Goal: Task Accomplishment & Management: Manage account settings

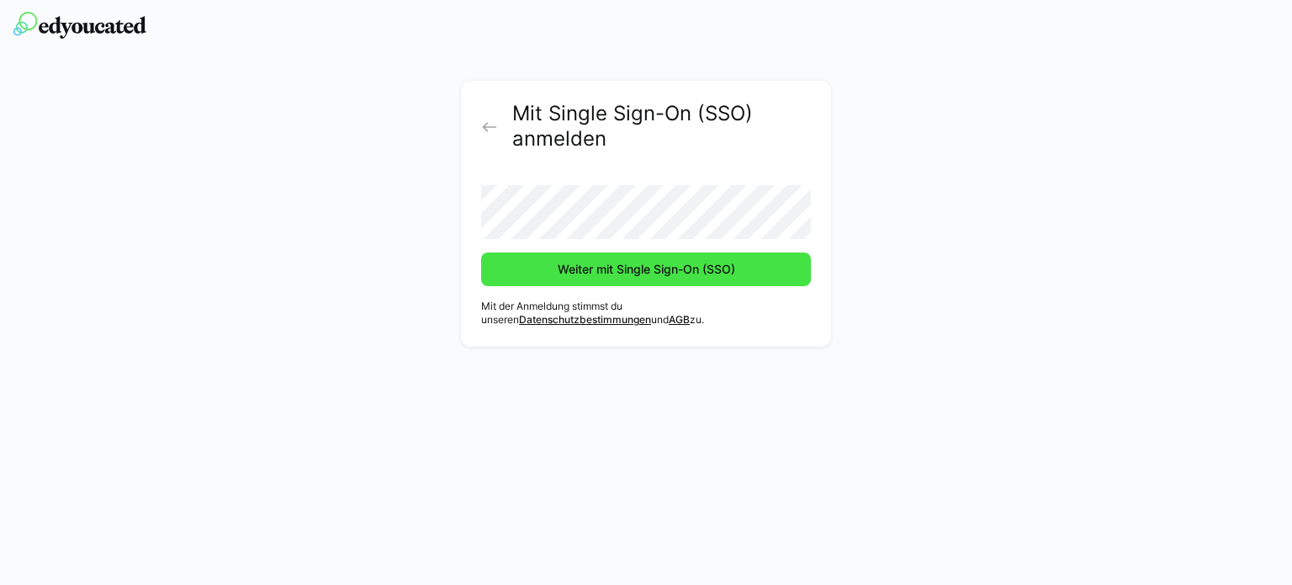
click at [655, 257] on span "Weiter mit Single Sign-On (SSO)" at bounding box center [646, 269] width 330 height 34
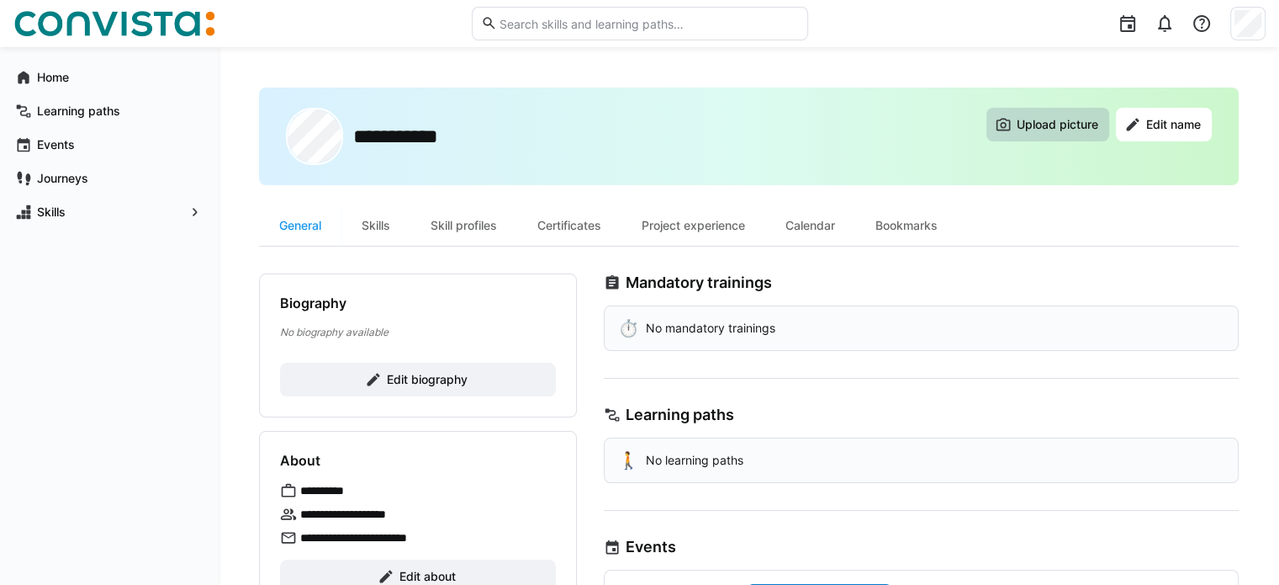
click at [1061, 124] on span "Upload picture" at bounding box center [1057, 124] width 87 height 17
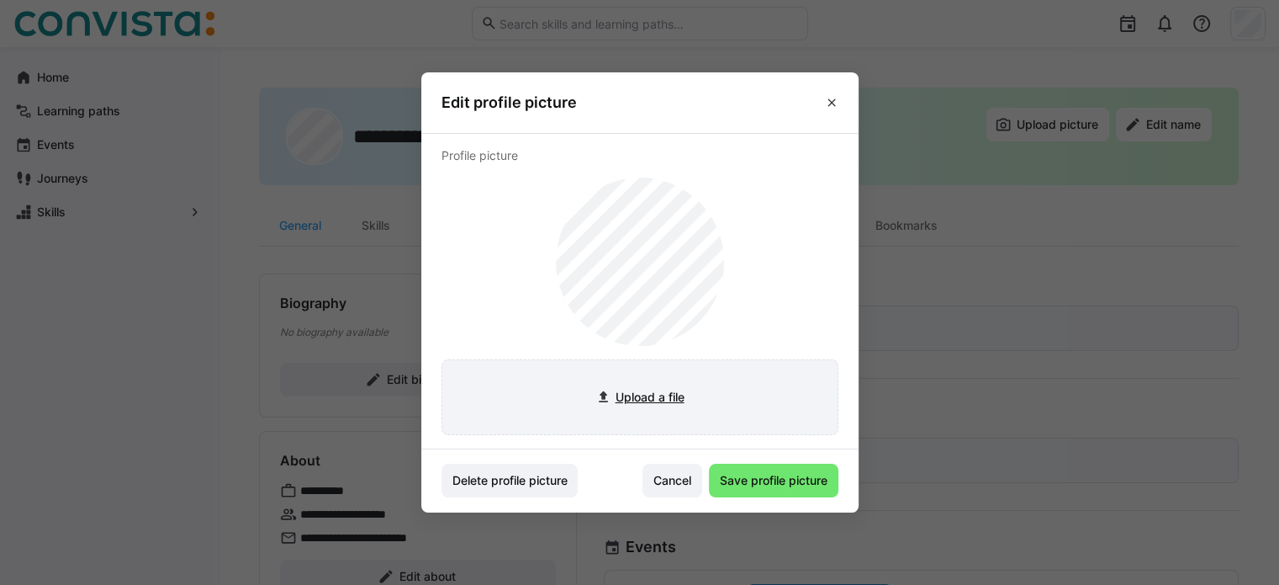
click at [672, 394] on input "file" at bounding box center [639, 397] width 395 height 74
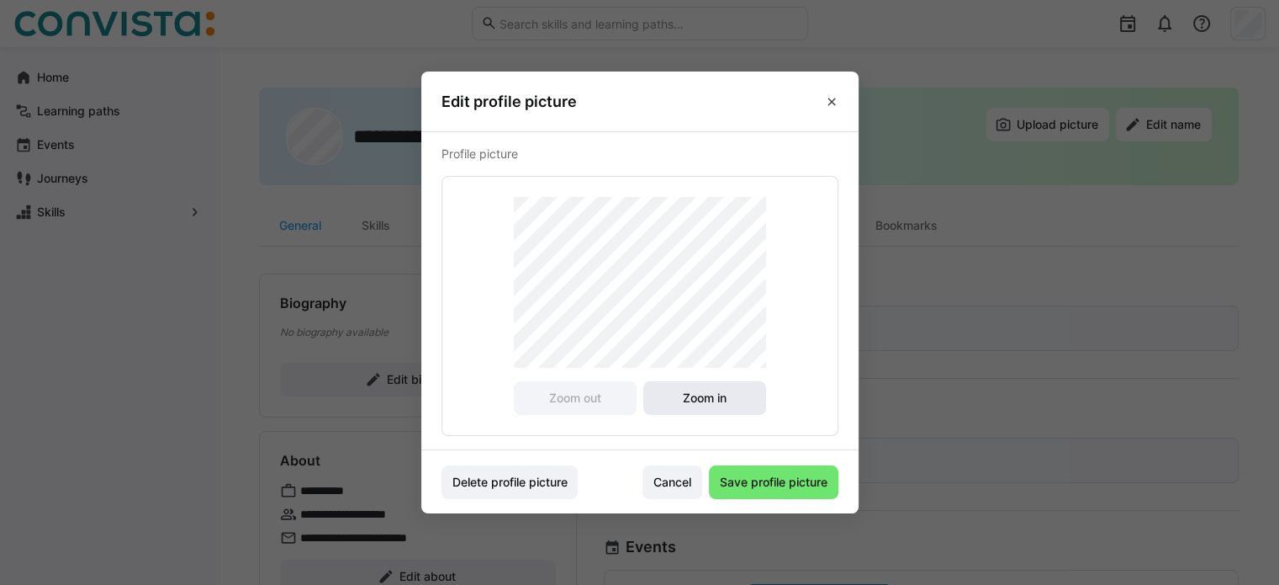
click at [729, 399] on span "Zoom in" at bounding box center [704, 397] width 49 height 17
click at [716, 393] on span "Zoom in" at bounding box center [704, 397] width 49 height 17
click at [772, 479] on span "Save profile picture" at bounding box center [773, 481] width 113 height 17
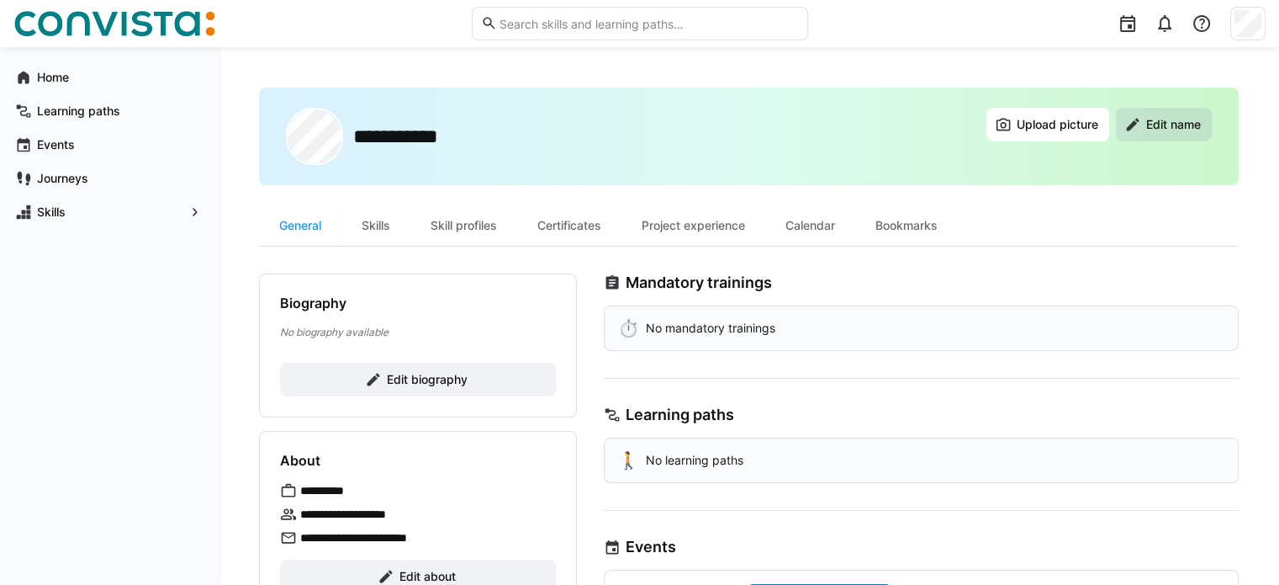
click at [1181, 134] on span "Edit name" at bounding box center [1164, 125] width 96 height 34
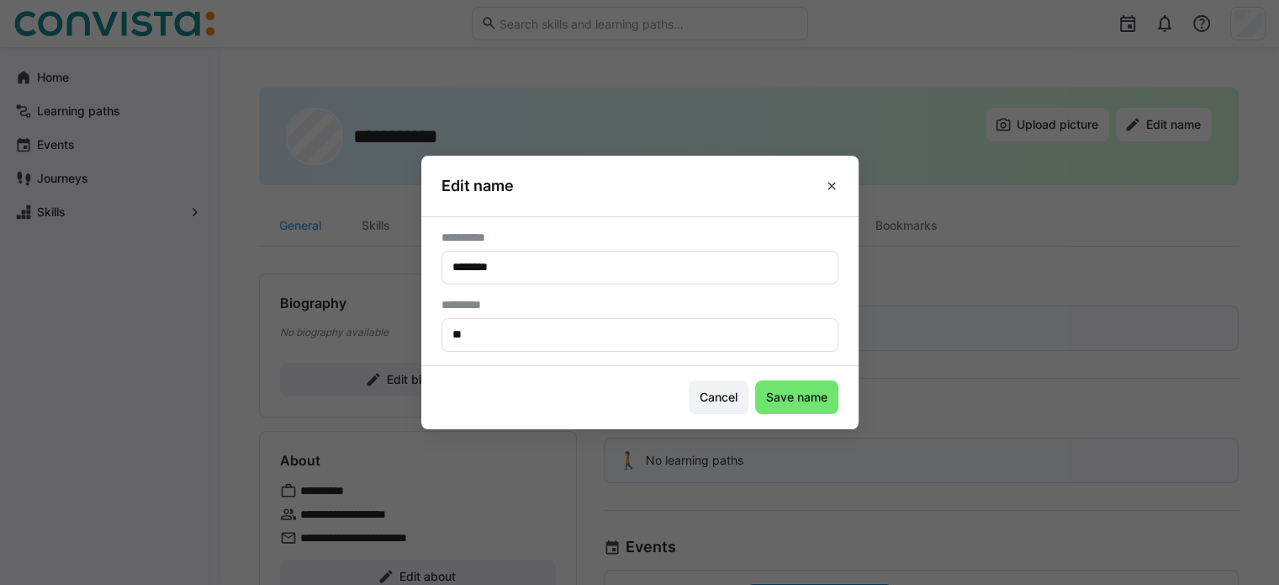
click at [838, 190] on eds-icon at bounding box center [831, 185] width 13 height 13
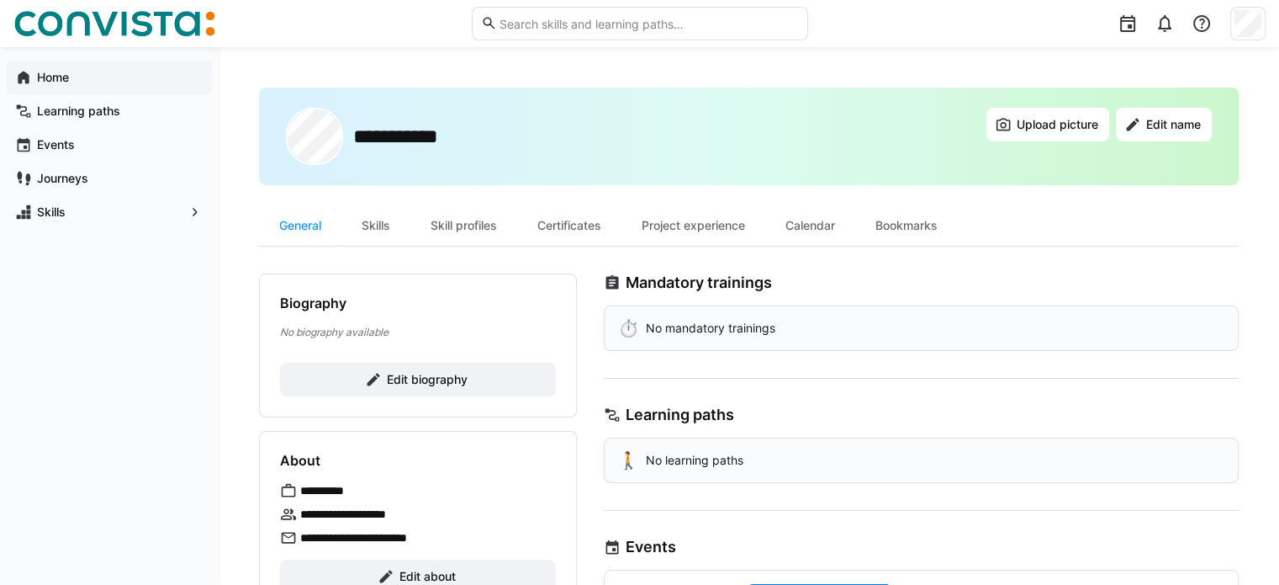
click at [0, 0] on app-navigation-label "Home" at bounding box center [0, 0] width 0 height 0
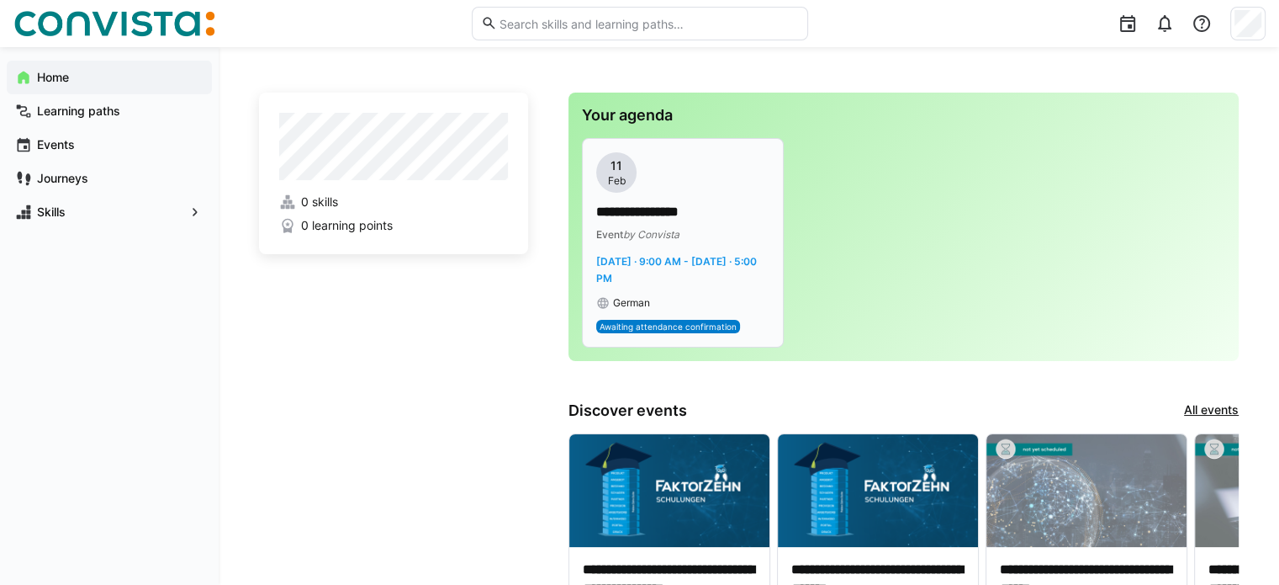
click at [683, 324] on span "Awaiting attendance confirmation" at bounding box center [668, 326] width 137 height 10
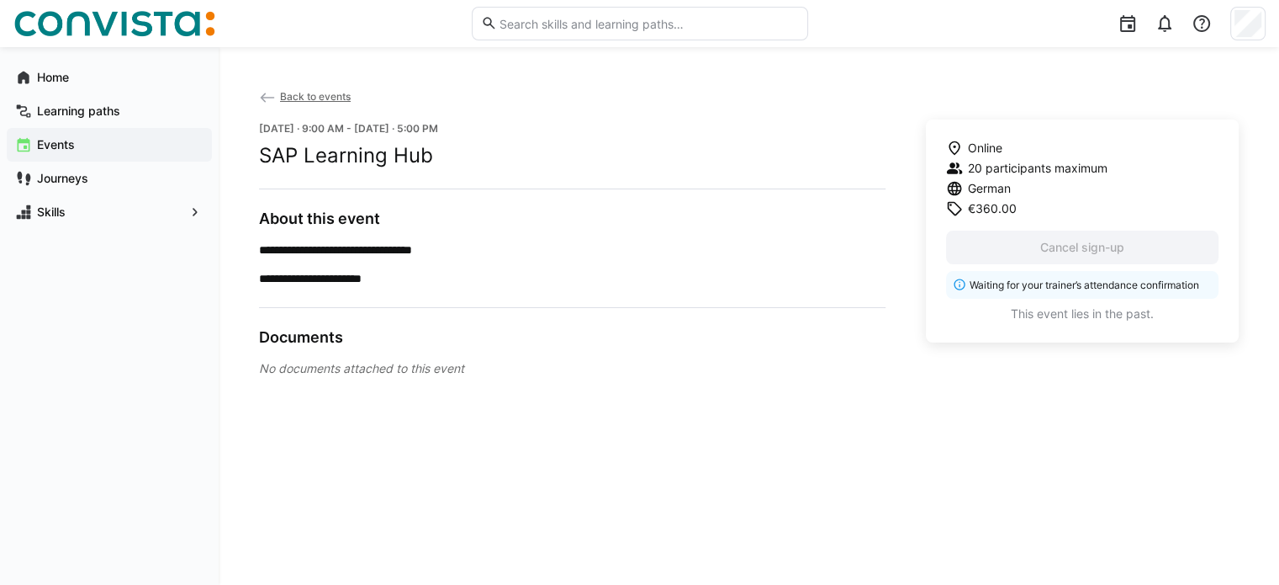
click at [265, 97] on eds-icon at bounding box center [267, 97] width 17 height 17
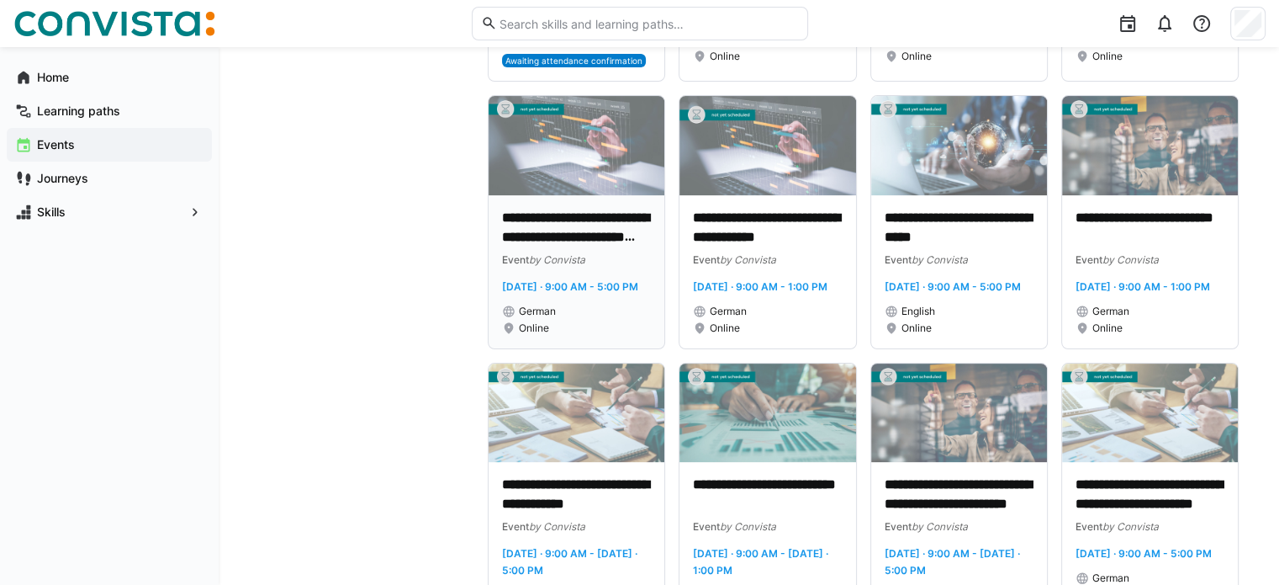
scroll to position [591, 0]
